Goal: Find contact information: Find contact information

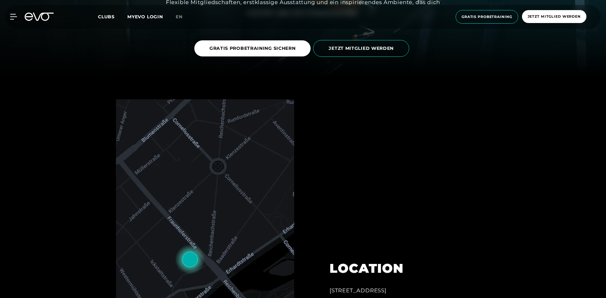
scroll to position [221, 0]
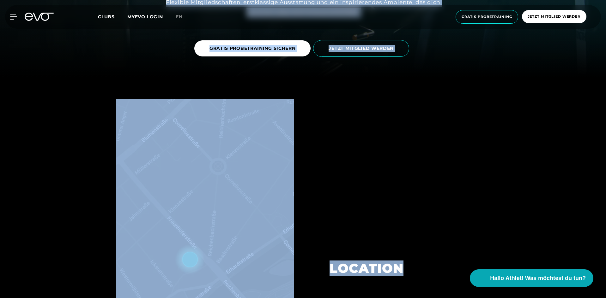
drag, startPoint x: 605, startPoint y: 48, endPoint x: 438, endPoint y: 200, distance: 225.6
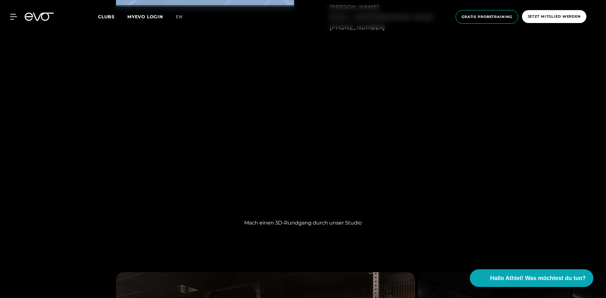
scroll to position [411, 0]
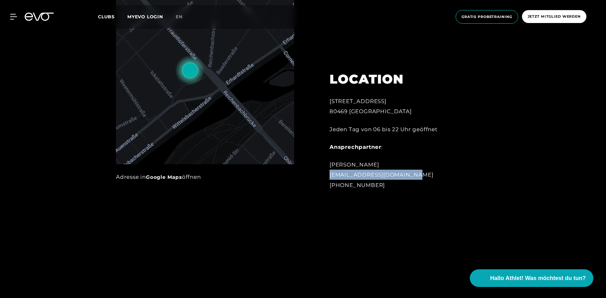
drag, startPoint x: 416, startPoint y: 176, endPoint x: 325, endPoint y: 175, distance: 90.6
click at [325, 175] on div "LOCATION [STREET_ADDRESS] Jeden Tag von 06 bis 22 Uhr geöffnet Ansprechpartner …" at bounding box center [399, 127] width 157 height 142
copy div "[EMAIL_ADDRESS][DOMAIN_NAME]"
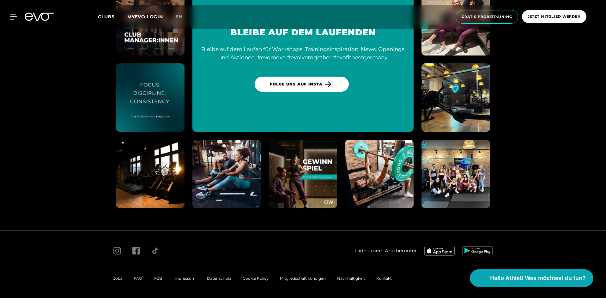
click at [189, 278] on span "Impressum" at bounding box center [184, 278] width 22 height 5
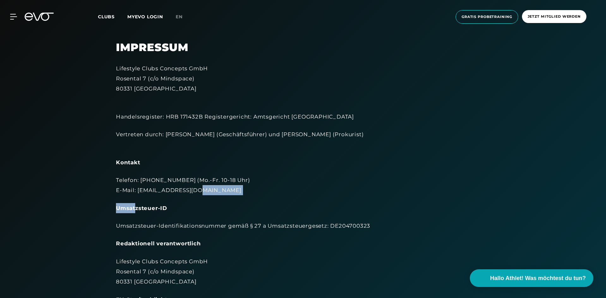
drag, startPoint x: 191, startPoint y: 188, endPoint x: 136, endPoint y: 195, distance: 55.7
click at [136, 196] on div "Lifestyle Clubs Concepts GmbH Rosental 7 (c/o Mindspace) 80331 München Handelsr…" at bounding box center [303, 256] width 374 height 387
click at [136, 194] on div "Telefon: [PHONE_NUMBER] (Mo.-Fr. 10-18 Uhr) E-Mail: [EMAIL_ADDRESS][DOMAIN_NAME]" at bounding box center [303, 185] width 374 height 21
drag, startPoint x: 203, startPoint y: 197, endPoint x: 197, endPoint y: 190, distance: 8.7
click at [203, 196] on div "Lifestyle Clubs Concepts GmbH Rosental 7 (c/o Mindspace) 80331 München Handelsr…" at bounding box center [303, 256] width 374 height 387
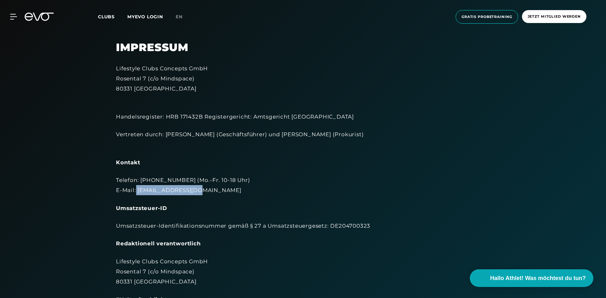
drag, startPoint x: 197, startPoint y: 190, endPoint x: 136, endPoint y: 191, distance: 61.0
click at [136, 191] on div "Telefon: [PHONE_NUMBER] (Mo.-Fr. 10-18 Uhr) E-Mail: [EMAIL_ADDRESS][DOMAIN_NAME]" at bounding box center [303, 185] width 374 height 21
copy div "[EMAIL_ADDRESS][DOMAIN_NAME]"
